Goal: Navigation & Orientation: Find specific page/section

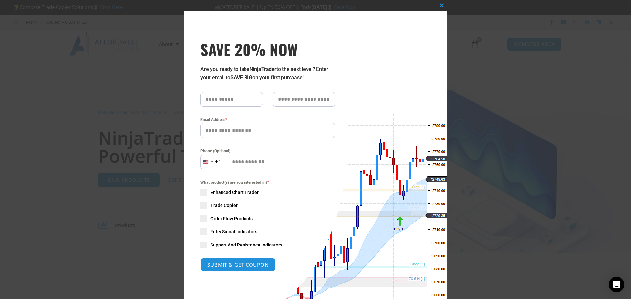
click at [129, 21] on div "Close this module SAVE 20% NOW Are you ready to take NinjaTrader to the next le…" at bounding box center [315, 149] width 631 height 299
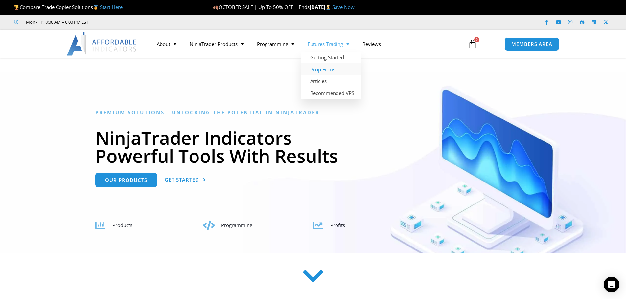
click at [334, 69] on link "Prop Firms" at bounding box center [331, 69] width 60 height 12
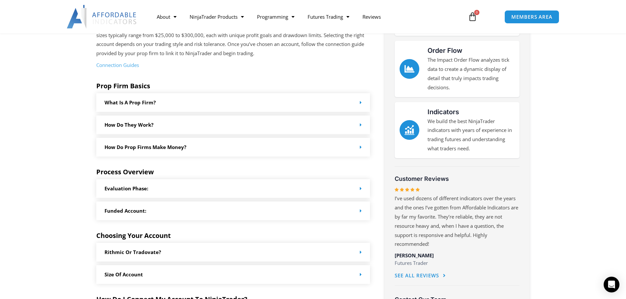
scroll to position [197, 0]
